Goal: Information Seeking & Learning: Find specific fact

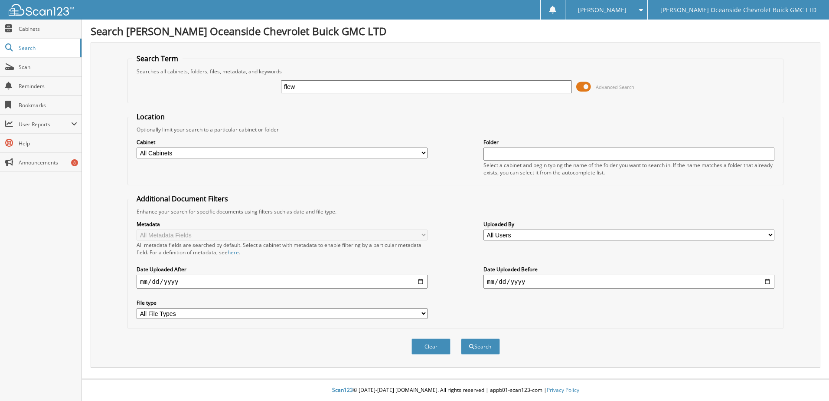
type input "[PERSON_NAME]"
click at [481, 344] on button "Search" at bounding box center [480, 346] width 39 height 16
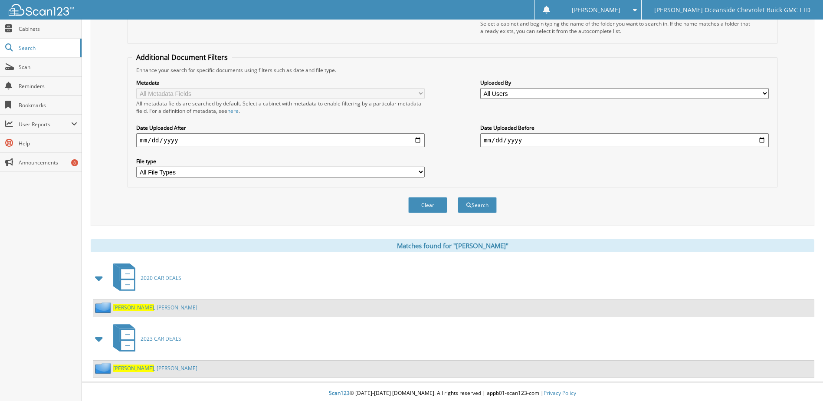
scroll to position [145, 0]
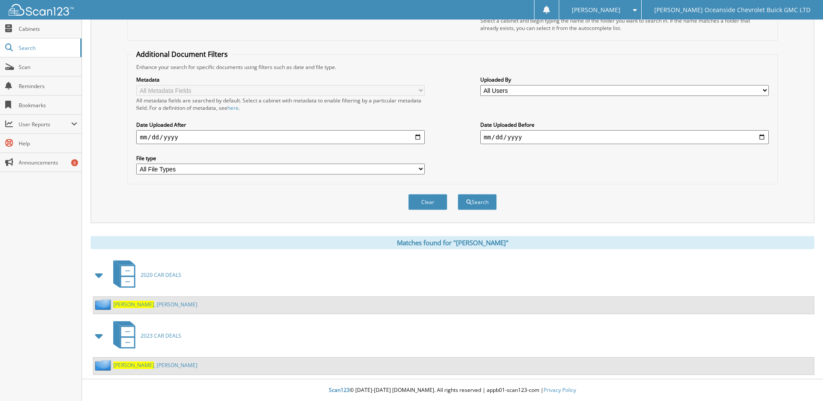
click at [154, 336] on span "2023 CAR DEALS" at bounding box center [161, 335] width 41 height 7
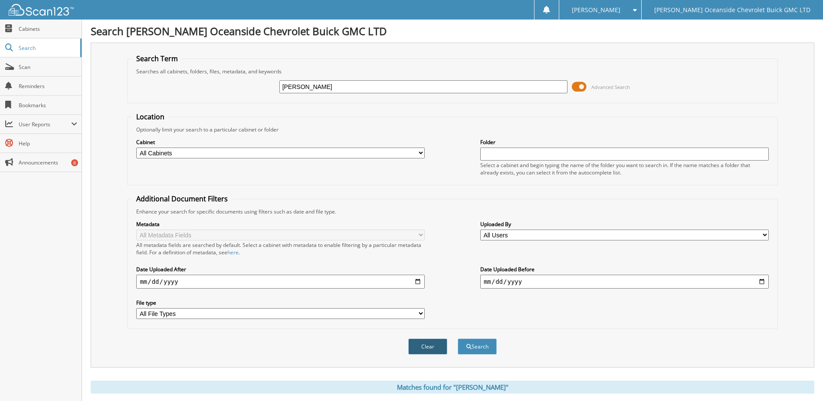
scroll to position [145, 0]
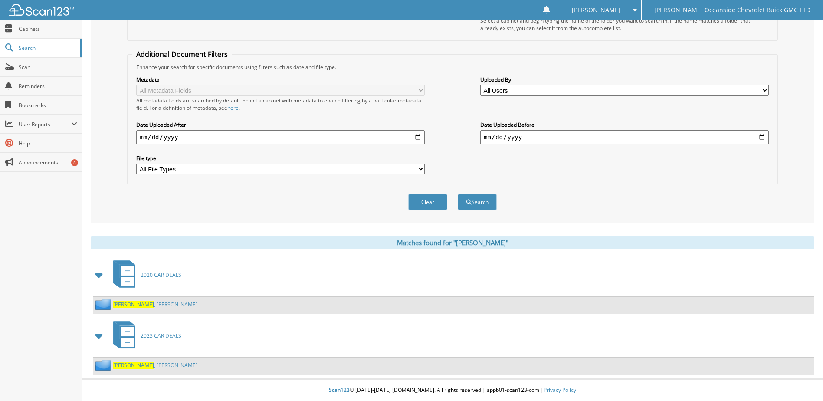
click at [137, 365] on span "[PERSON_NAME]" at bounding box center [133, 364] width 41 height 7
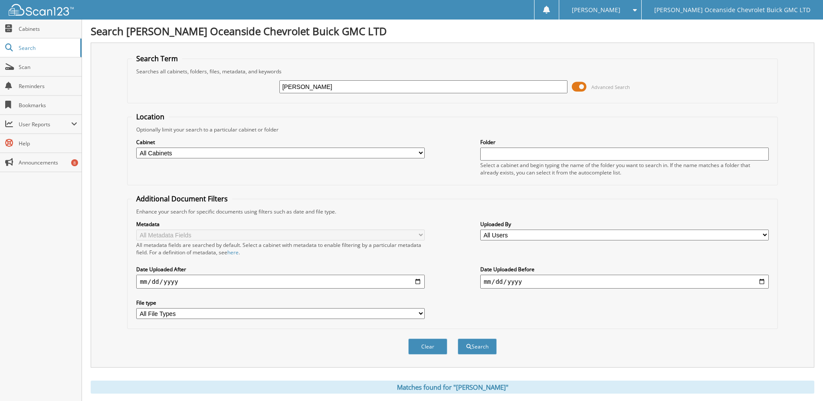
scroll to position [145, 0]
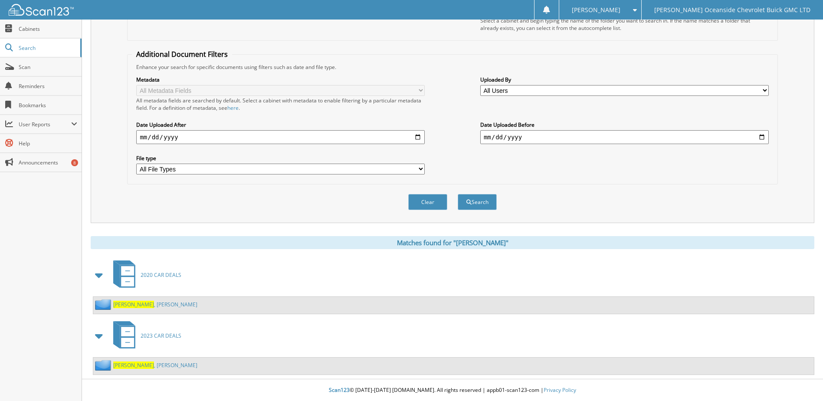
click at [134, 368] on span "Flewelling" at bounding box center [133, 364] width 41 height 7
